Goal: Task Accomplishment & Management: Manage account settings

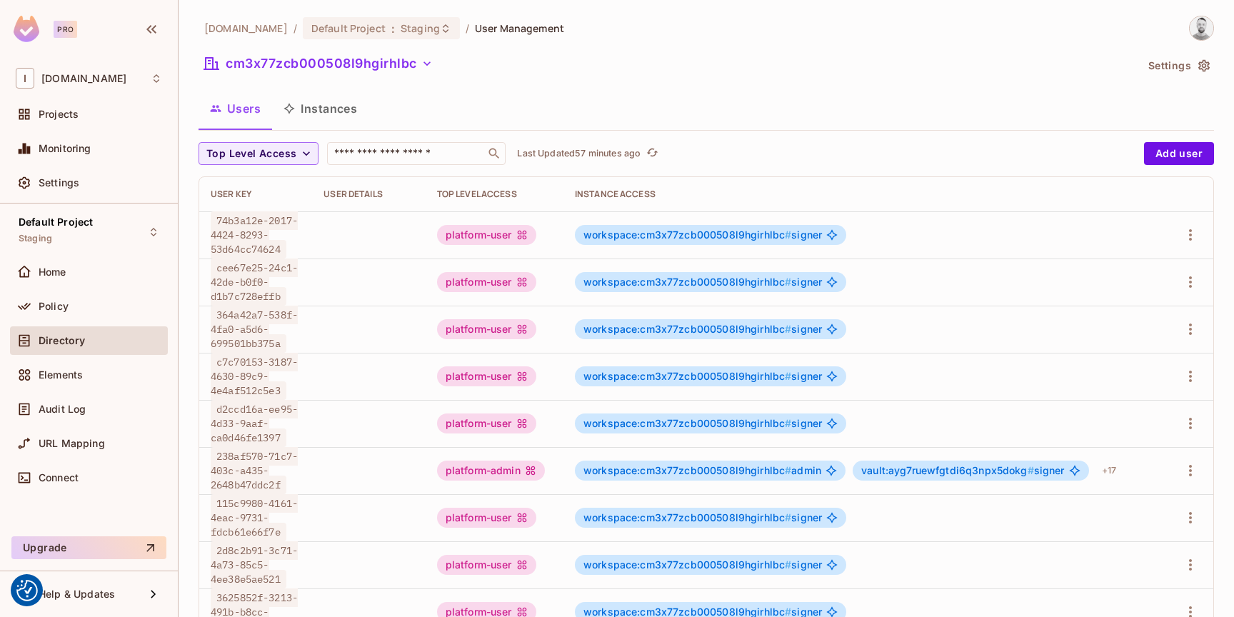
click at [1173, 63] on button "Settings" at bounding box center [1177, 65] width 71 height 23
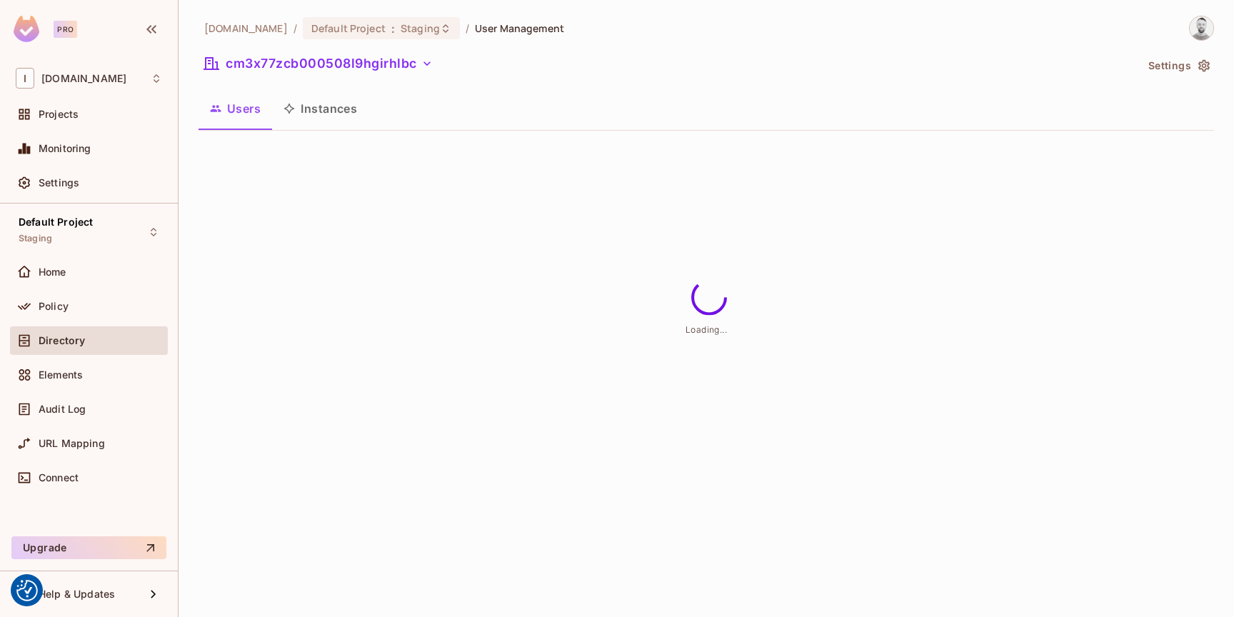
click at [406, 11] on body "We use cookies to enhance your browsing experience, serve personalized ads or c…" at bounding box center [617, 308] width 1234 height 617
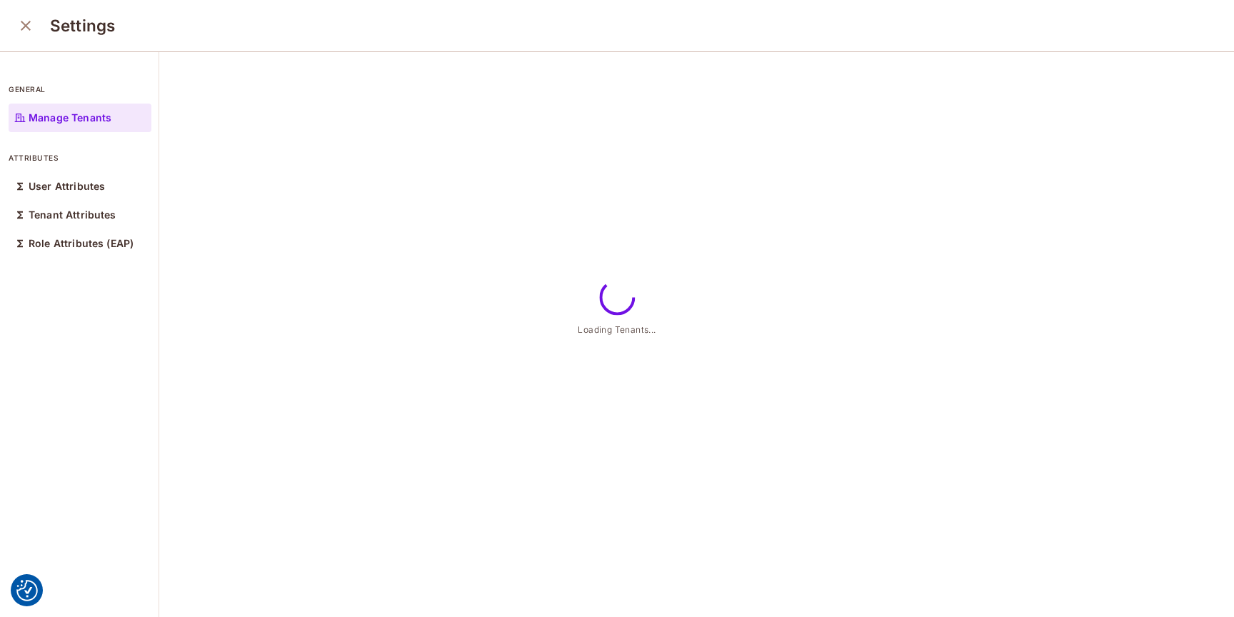
click at [405, 24] on div "Settings" at bounding box center [617, 26] width 1234 height 52
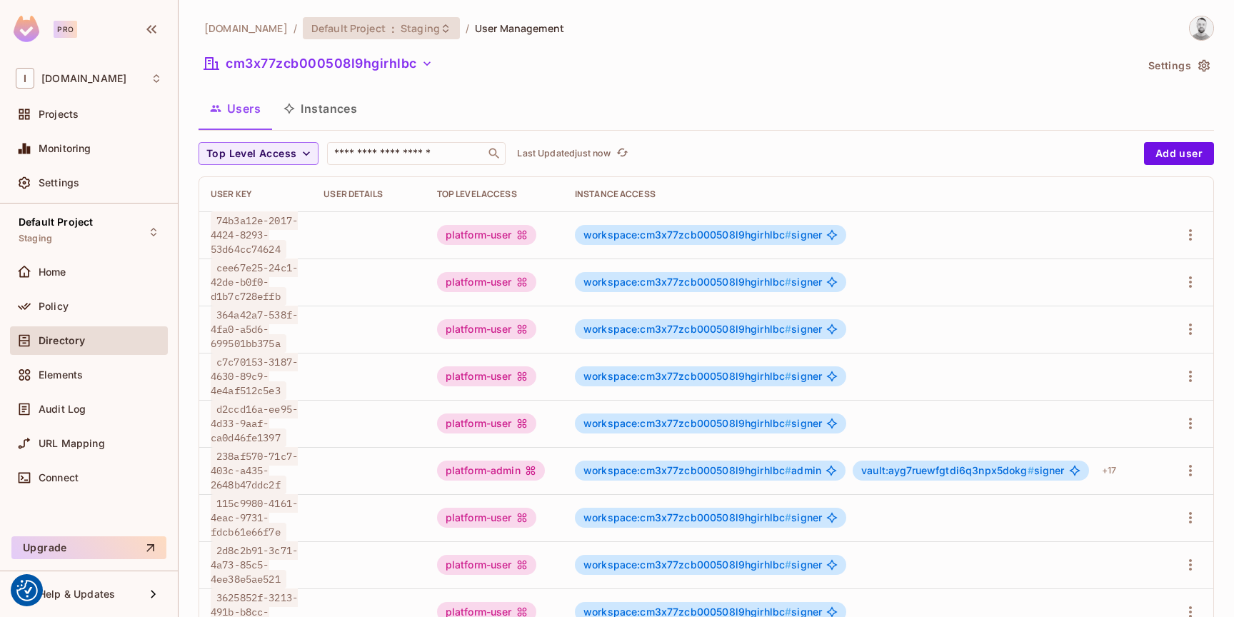
click at [440, 31] on icon at bounding box center [445, 28] width 11 height 11
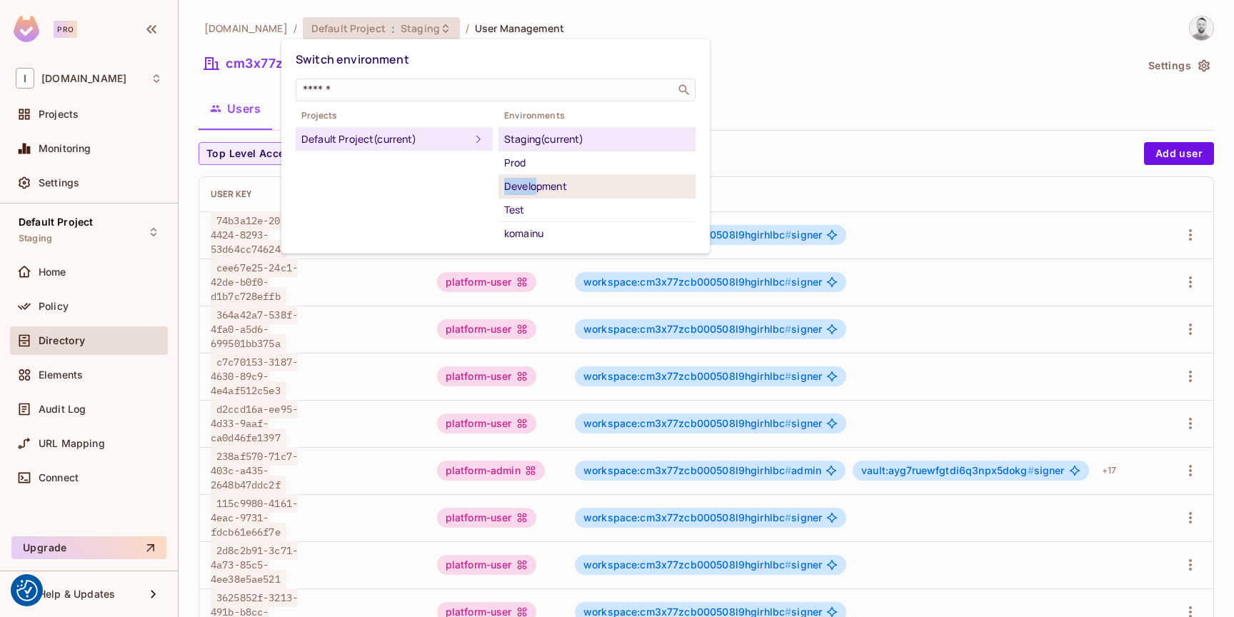
drag, startPoint x: 546, startPoint y: 164, endPoint x: 540, endPoint y: 181, distance: 18.3
click at [540, 181] on ul "Staging (current) Prod Development Test komainu" at bounding box center [596, 186] width 197 height 118
click at [541, 179] on div "Development" at bounding box center [597, 186] width 186 height 17
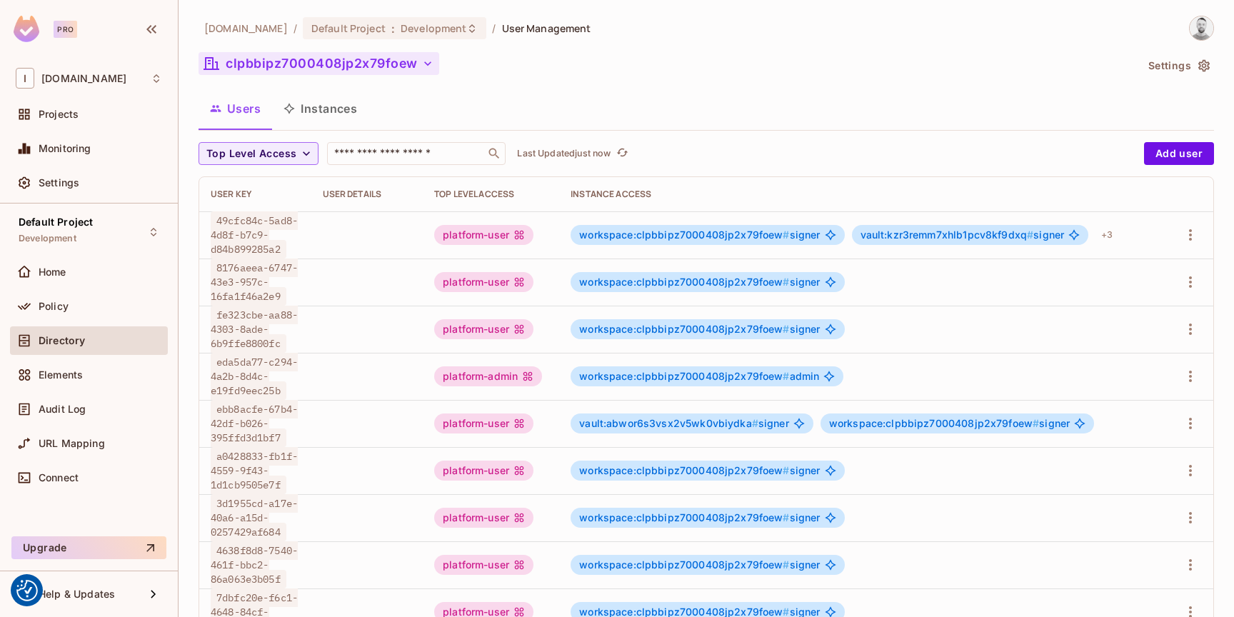
click at [399, 65] on button "clpbbipz7000408jp2x79foew" at bounding box center [319, 63] width 241 height 23
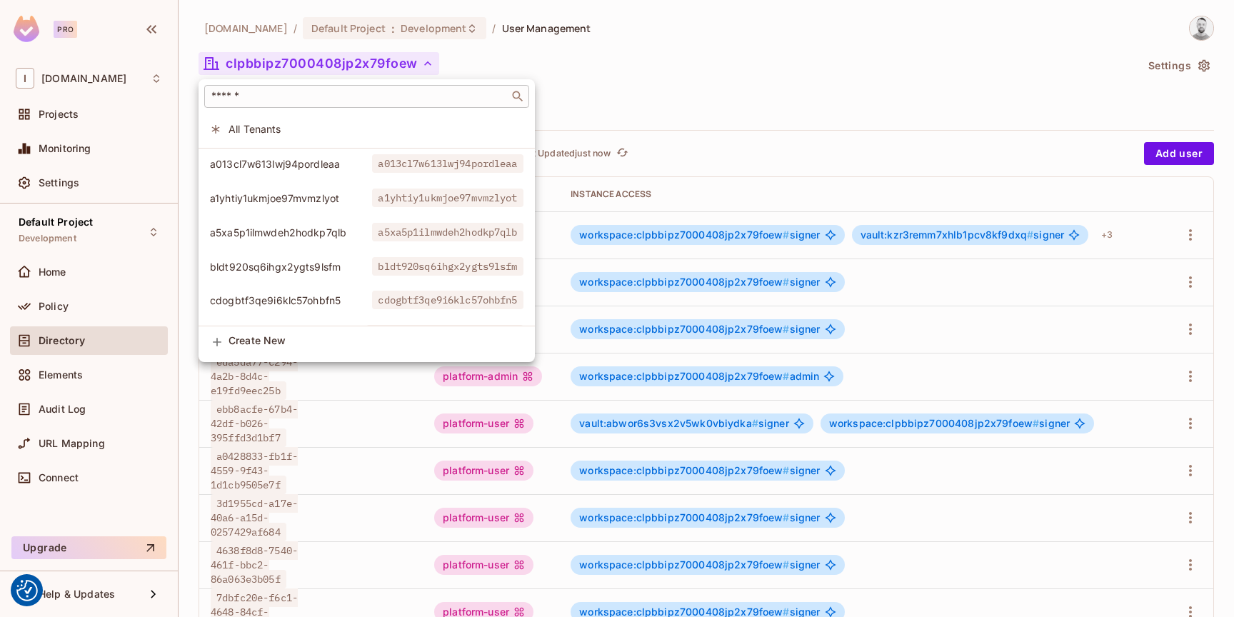
click at [318, 104] on div "​" at bounding box center [366, 96] width 325 height 23
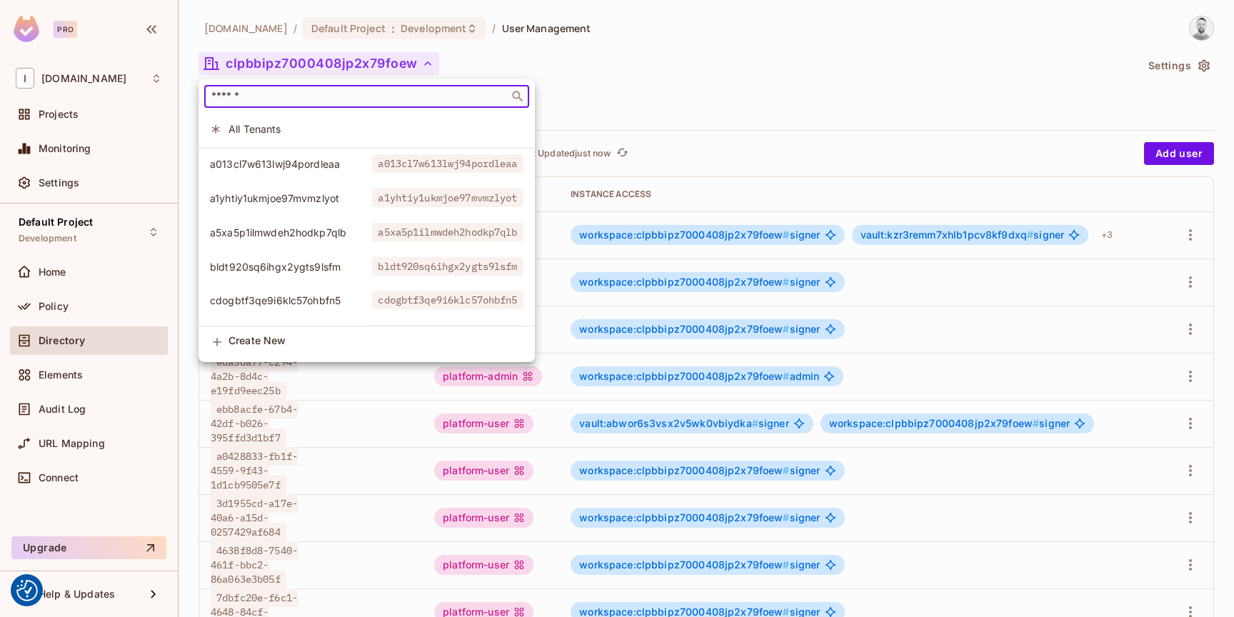
paste input "**********"
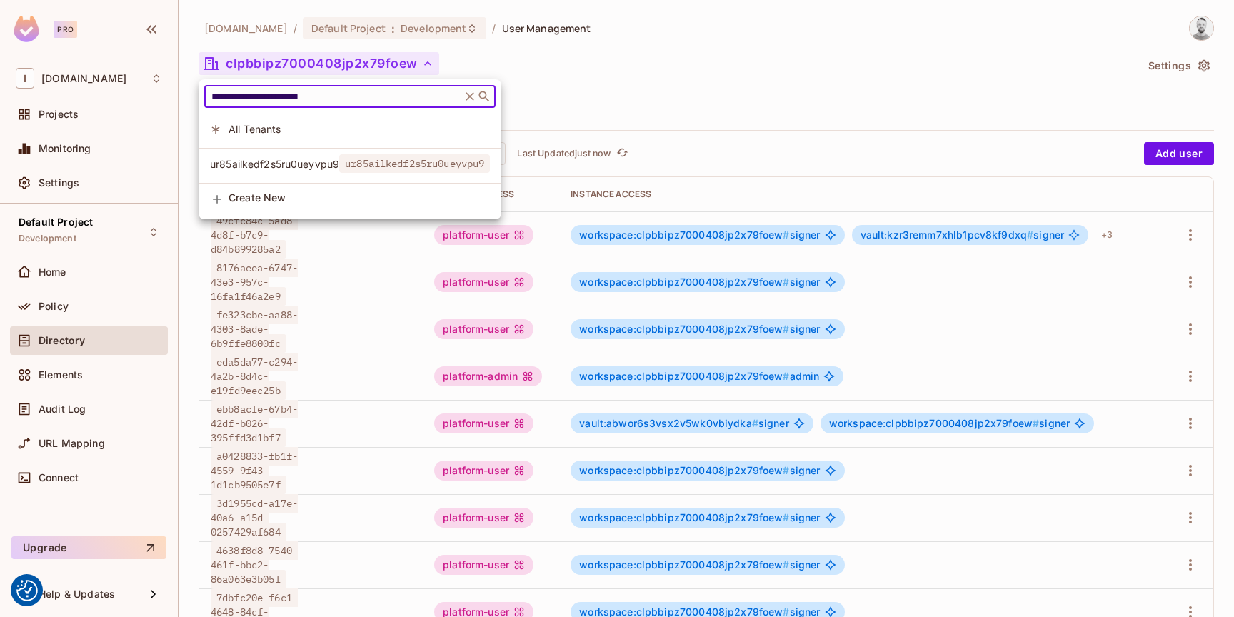
type input "**********"
click at [333, 157] on span "ur85ailkedf2s5ru0ueyvpu9" at bounding box center [274, 164] width 129 height 14
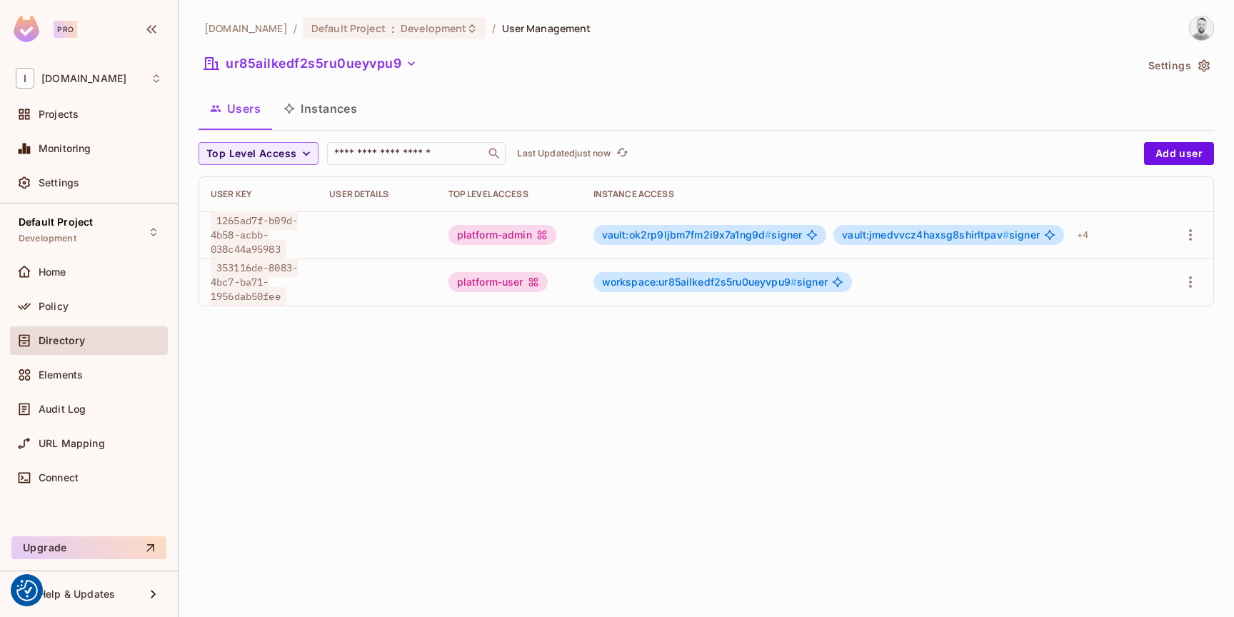
click at [432, 493] on div "iofinnet.com / Default Project : Development / User Management ur85ailkedf2s5ru…" at bounding box center [706, 308] width 1055 height 617
click at [1195, 286] on icon "button" at bounding box center [1190, 281] width 17 height 17
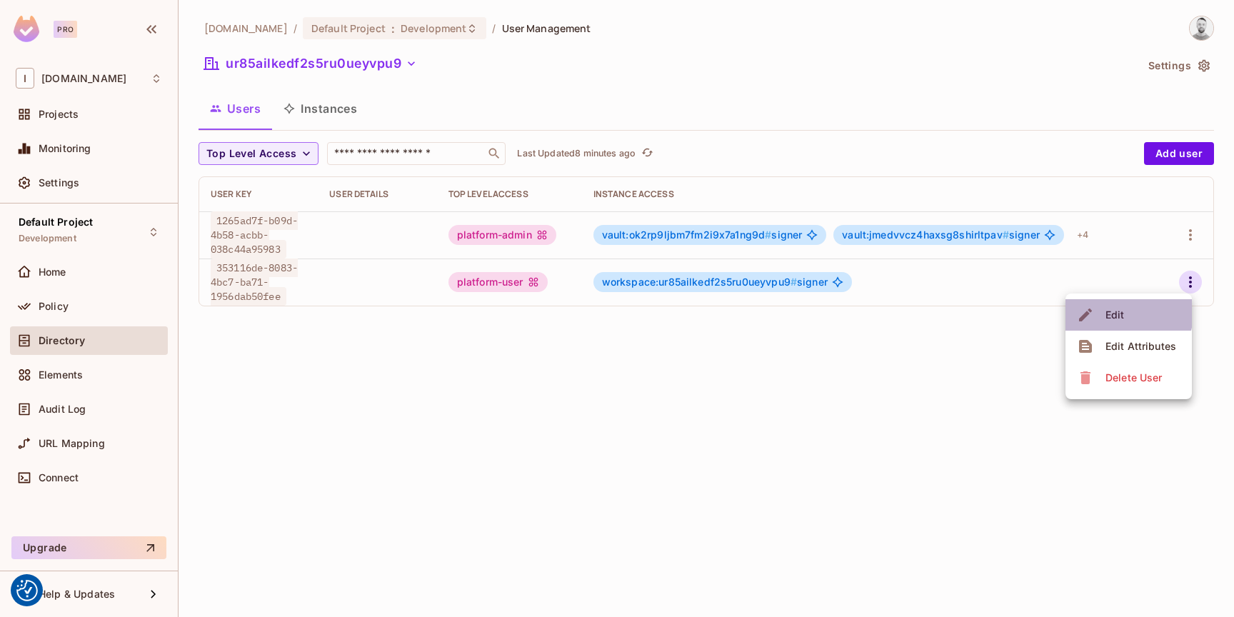
click at [1110, 311] on div "Edit" at bounding box center [1114, 315] width 19 height 14
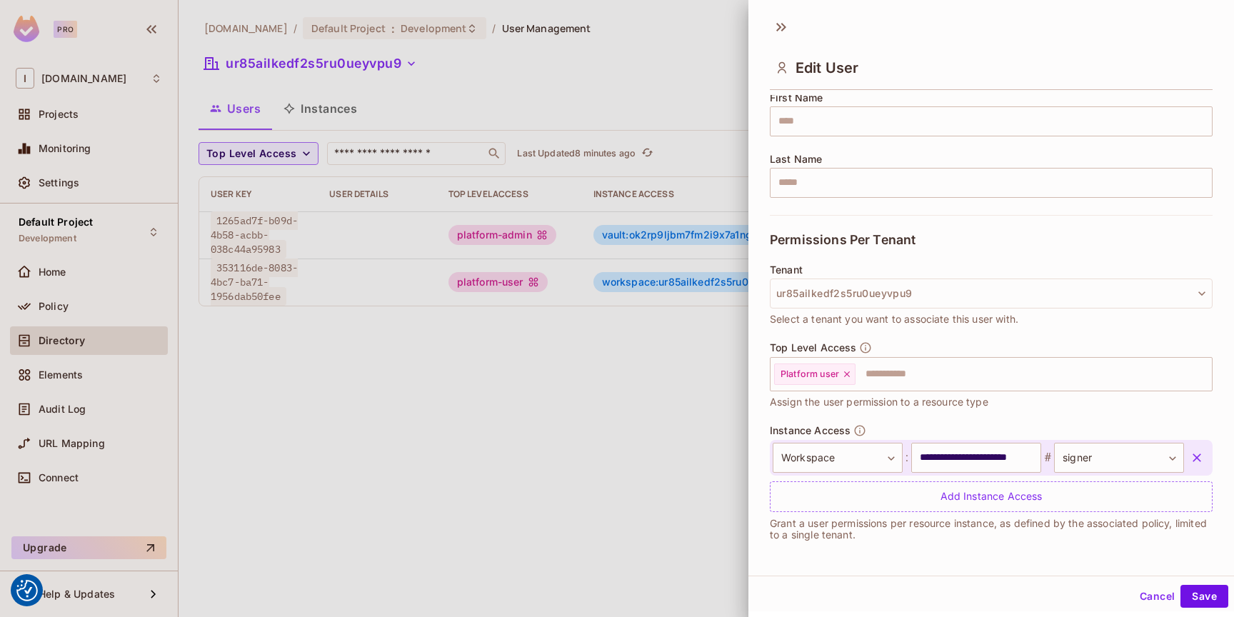
scroll to position [2, 0]
click at [1095, 459] on body "We use cookies to enhance your browsing experience, serve personalized ads or c…" at bounding box center [617, 308] width 1234 height 617
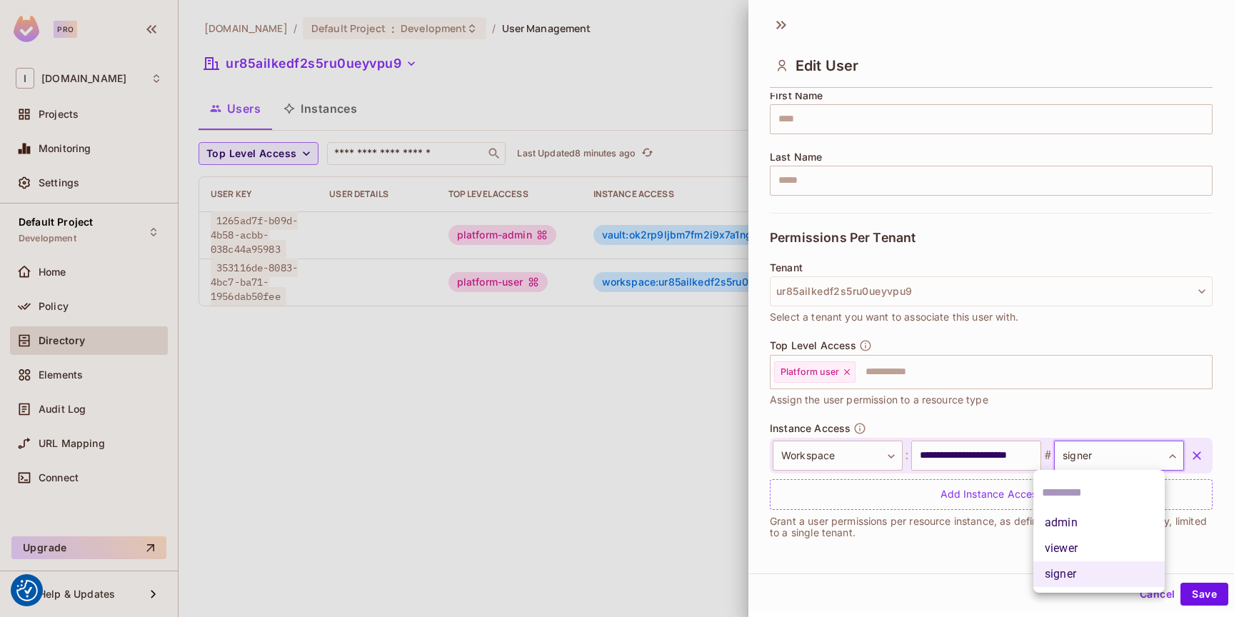
click at [1073, 521] on li "admin" at bounding box center [1098, 523] width 131 height 26
type input "*****"
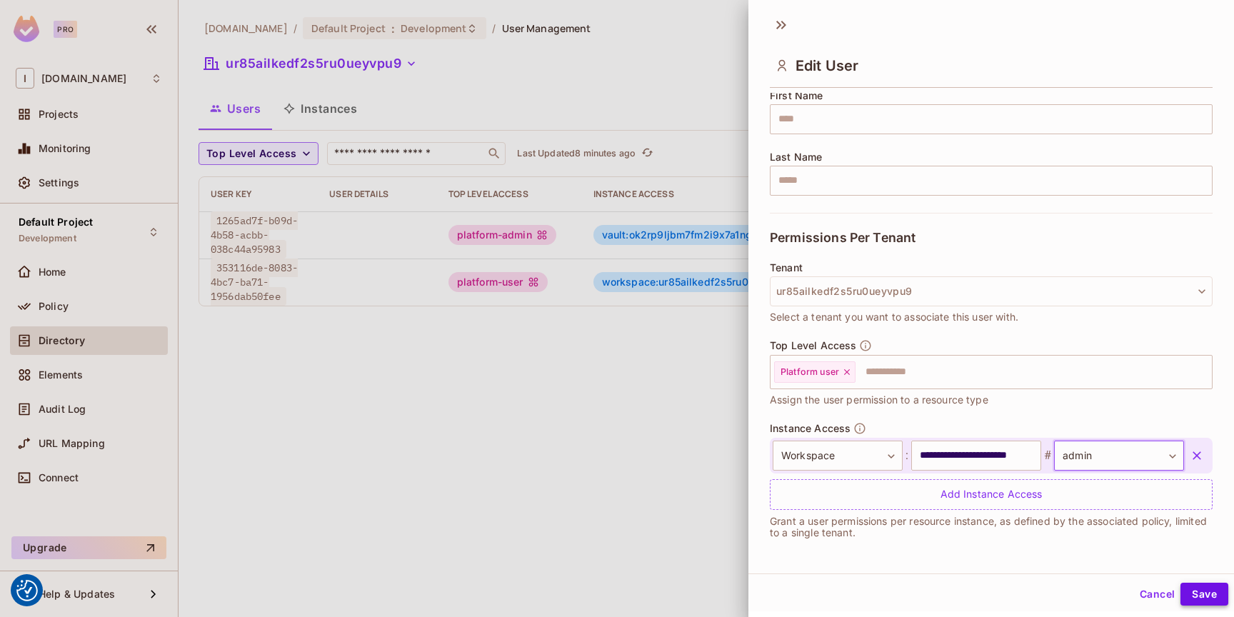
click at [1185, 596] on button "Save" at bounding box center [1204, 594] width 48 height 23
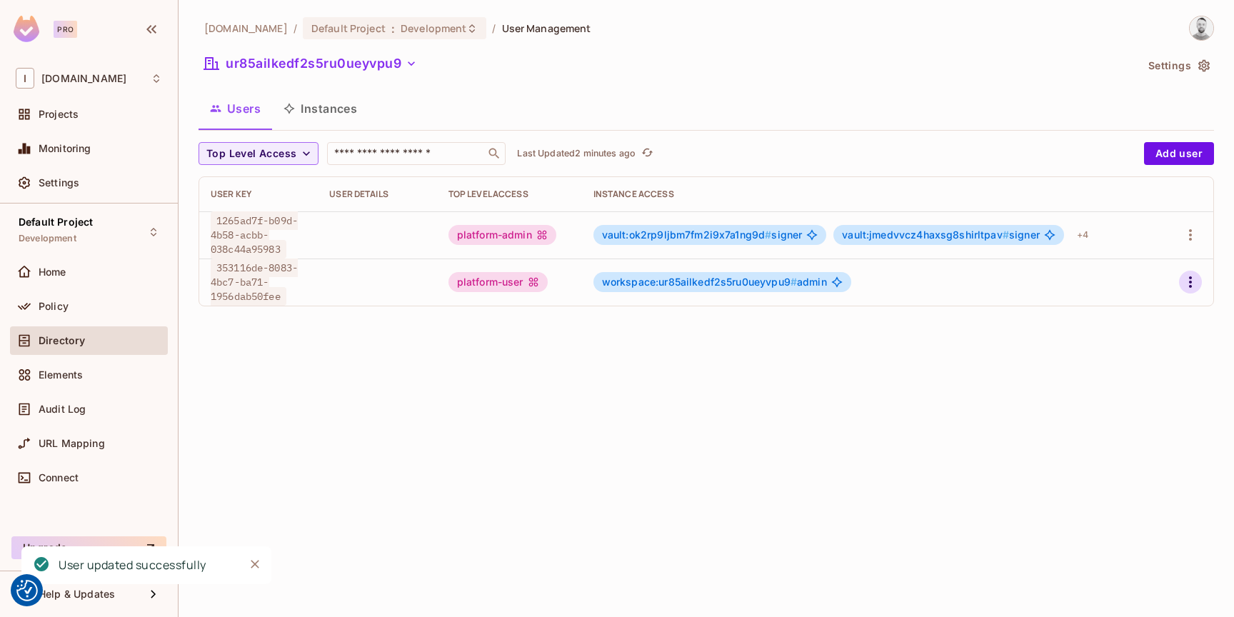
click at [1182, 280] on icon "button" at bounding box center [1190, 281] width 17 height 17
click at [1141, 315] on li "Edit" at bounding box center [1128, 314] width 126 height 31
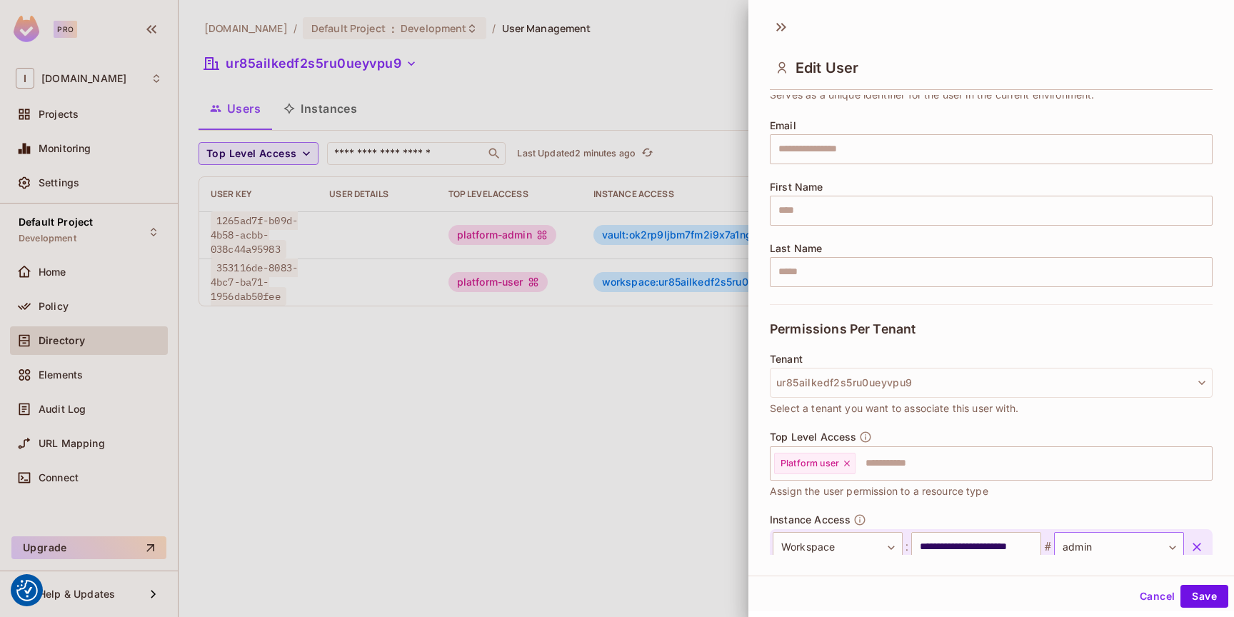
scroll to position [184, 0]
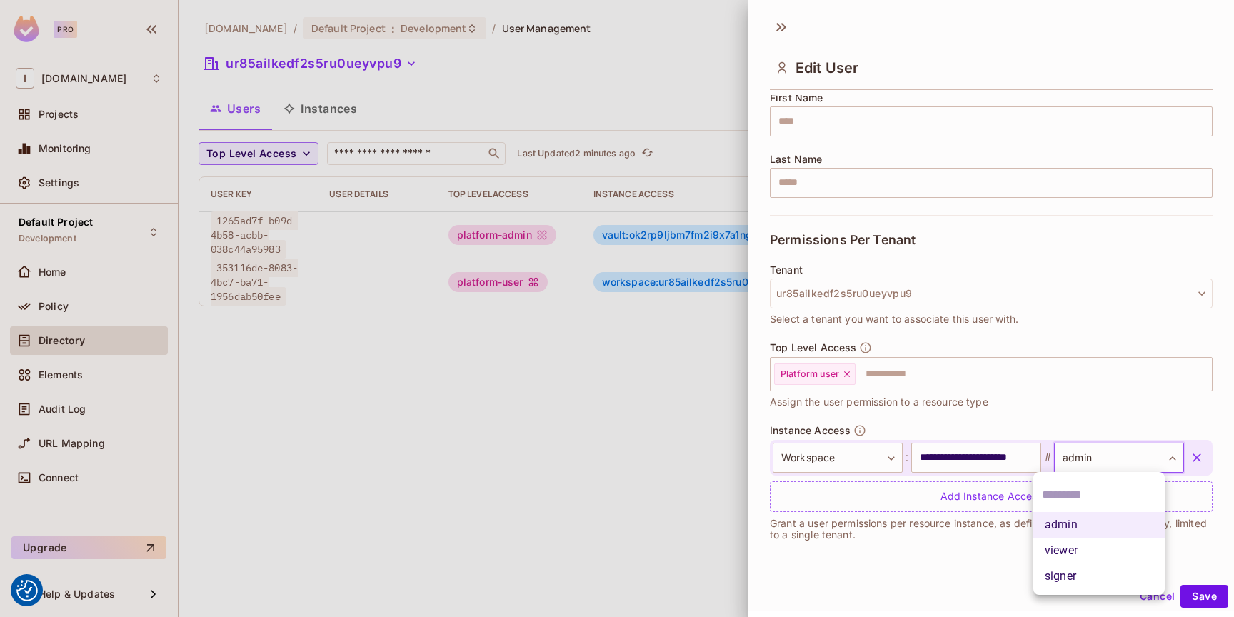
drag, startPoint x: 1149, startPoint y: 459, endPoint x: 1125, endPoint y: 478, distance: 31.0
click at [1148, 458] on body "We use cookies to enhance your browsing experience, serve personalized ads or c…" at bounding box center [617, 308] width 1234 height 617
click at [1071, 569] on li "signer" at bounding box center [1098, 576] width 131 height 26
type input "******"
click at [1181, 595] on button "Save" at bounding box center [1204, 596] width 48 height 23
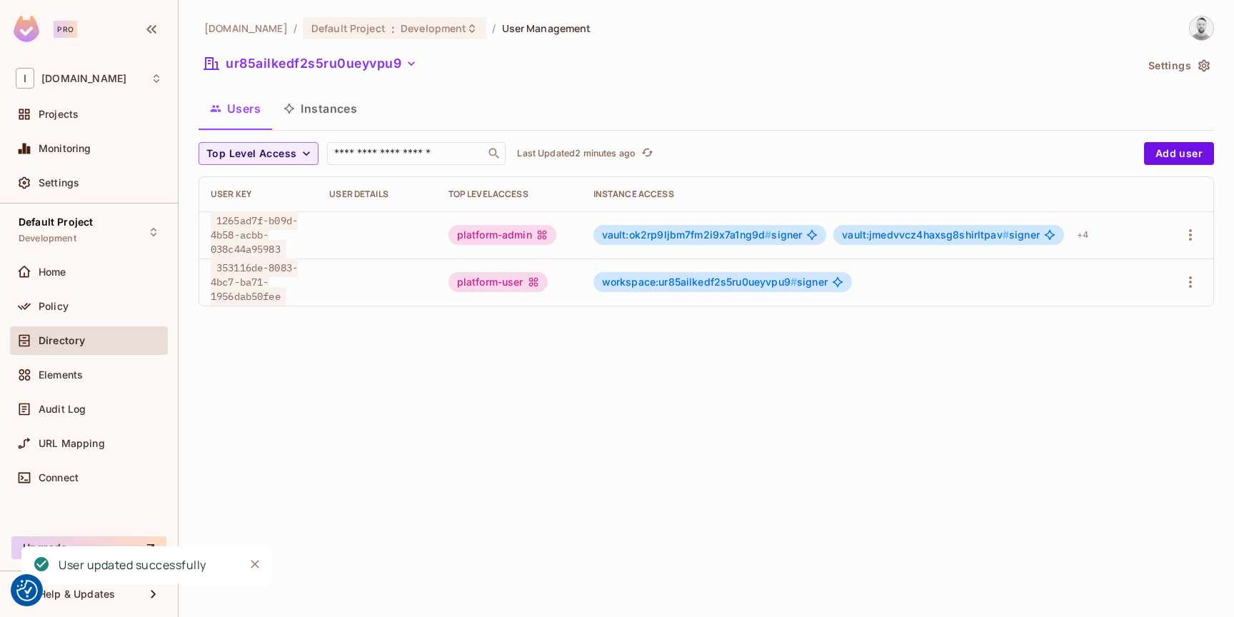
click at [611, 416] on div "iofinnet.com / Default Project : Development / User Management ur85ailkedf2s5ru…" at bounding box center [706, 308] width 1055 height 617
click at [750, 416] on div "iofinnet.com / Default Project : Development / User Management ur85ailkedf2s5ru…" at bounding box center [706, 308] width 1055 height 617
drag, startPoint x: 454, startPoint y: 236, endPoint x: 561, endPoint y: 241, distance: 106.5
click at [561, 241] on div "platform-admin" at bounding box center [509, 235] width 122 height 20
click at [881, 384] on div "iofinnet.com / Default Project : Development / User Management ur85ailkedf2s5ru…" at bounding box center [706, 308] width 1055 height 617
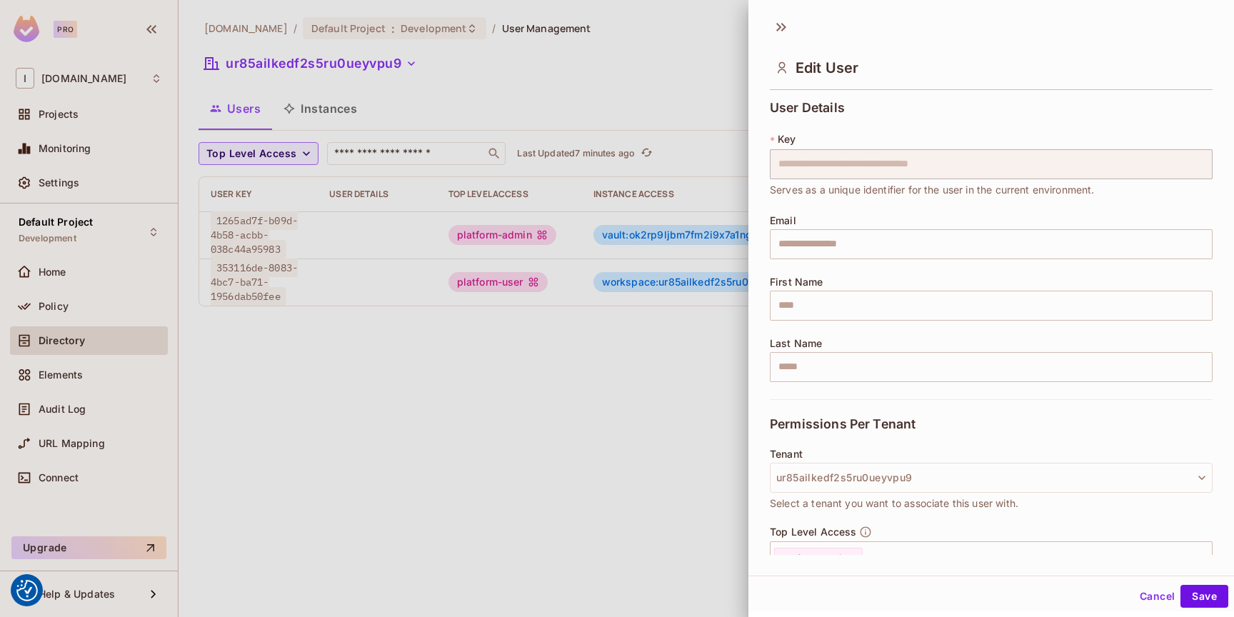
drag, startPoint x: 592, startPoint y: 378, endPoint x: 612, endPoint y: 373, distance: 20.4
click at [592, 377] on div at bounding box center [617, 308] width 1234 height 617
